Goal: Task Accomplishment & Management: Manage account settings

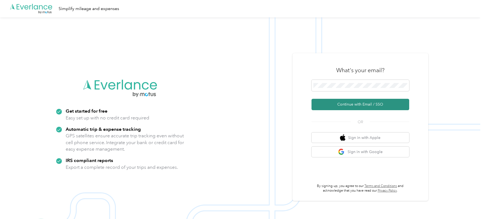
click at [332, 108] on button "Continue with Email / SSO" at bounding box center [360, 104] width 98 height 11
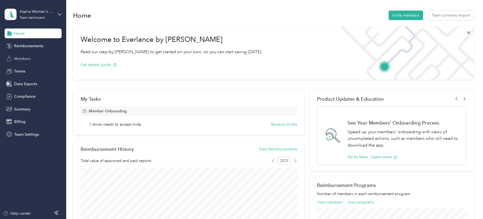
click at [23, 57] on span "Members" at bounding box center [22, 59] width 17 height 6
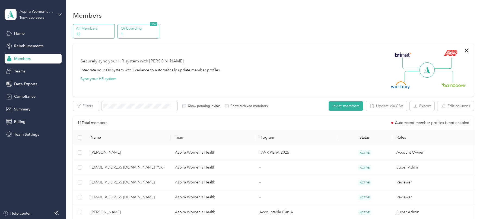
click at [136, 31] on p "1" at bounding box center [139, 34] width 37 height 6
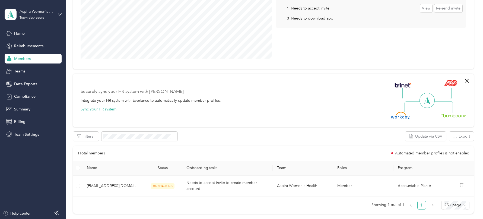
scroll to position [90, 0]
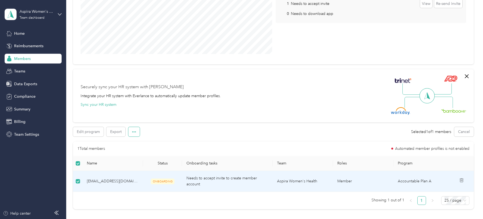
click at [130, 133] on button "button" at bounding box center [133, 131] width 11 height 9
click at [196, 133] on div "Edit program Export Selected 1 of 1 members Cancel" at bounding box center [273, 131] width 401 height 9
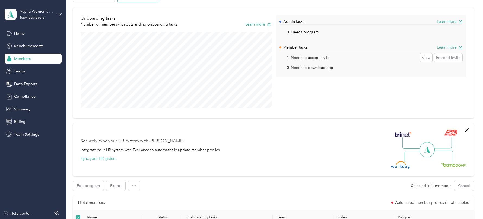
scroll to position [0, 0]
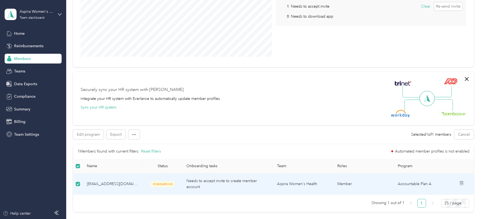
scroll to position [113, 0]
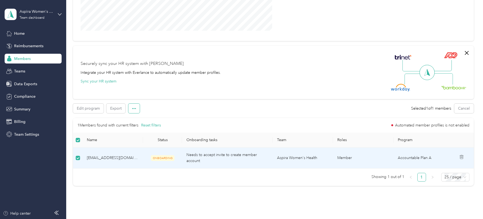
click at [134, 108] on icon "button" at bounding box center [134, 109] width 4 height 4
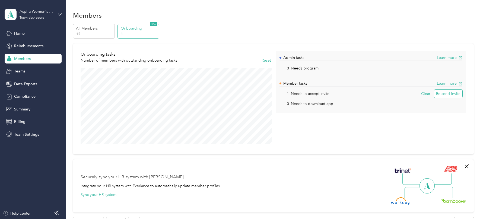
click at [449, 94] on button "Re-send invite" at bounding box center [448, 93] width 28 height 9
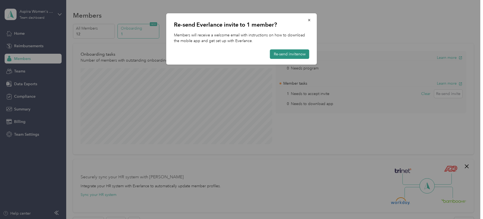
click at [282, 52] on button "Re-send invite now" at bounding box center [289, 53] width 39 height 9
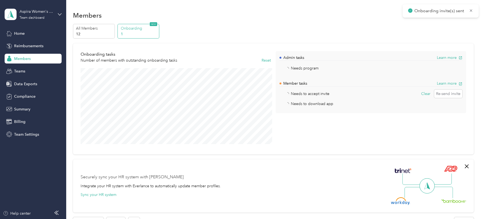
click at [52, 4] on div "Aspira Women's Health Team dashboard Home Reimbursements Members Teams Data Exp…" at bounding box center [33, 69] width 57 height 139
click at [48, 12] on div "Aspira Women's Health" at bounding box center [37, 12] width 34 height 6
click at [43, 66] on div "Log out" at bounding box center [61, 69] width 107 height 9
